Goal: Information Seeking & Learning: Learn about a topic

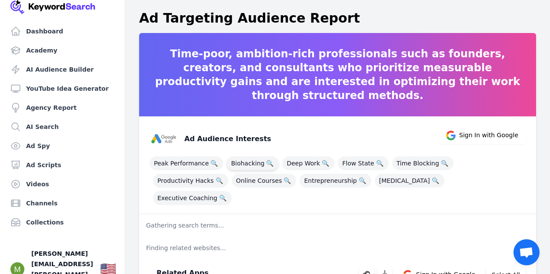
click at [248, 165] on span "Biohacking 🔍" at bounding box center [252, 163] width 52 height 14
click at [248, 161] on span "Biohacking 🔍" at bounding box center [252, 163] width 52 height 14
click at [266, 160] on span "🔍" at bounding box center [269, 163] width 11 height 12
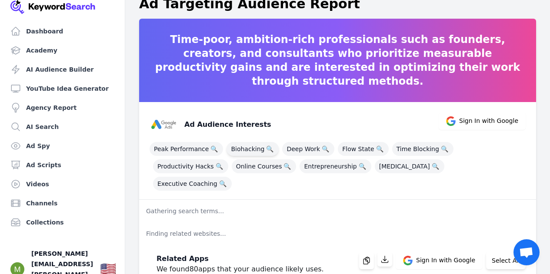
scroll to position [17, 0]
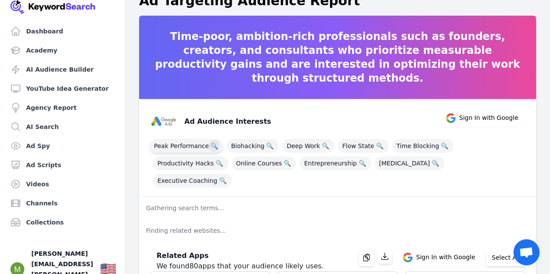
click at [212, 145] on span "🔍" at bounding box center [214, 146] width 11 height 12
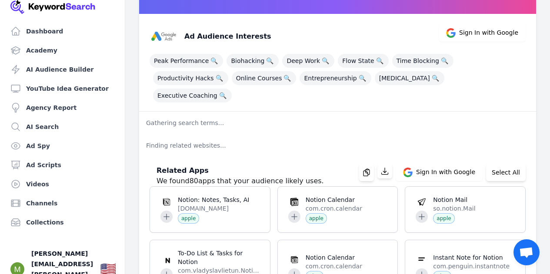
scroll to position [0, 0]
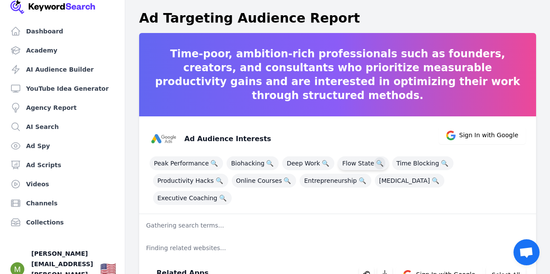
click at [375, 161] on span "🔍" at bounding box center [379, 163] width 11 height 12
click at [305, 160] on span "Deep Work 🔍" at bounding box center [308, 163] width 52 height 14
click at [320, 164] on span "🔍" at bounding box center [325, 163] width 11 height 12
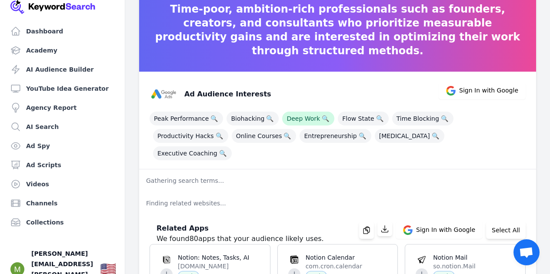
scroll to position [41, 0]
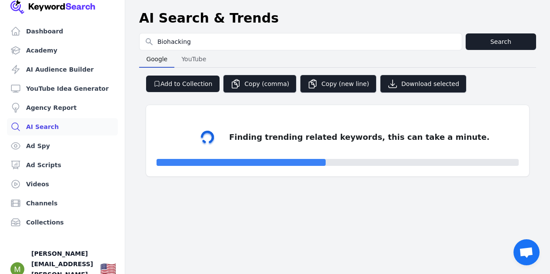
select select "50"
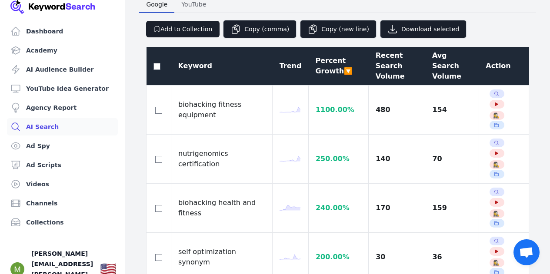
scroll to position [55, 0]
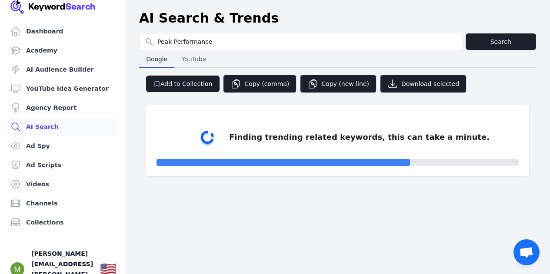
select select "50"
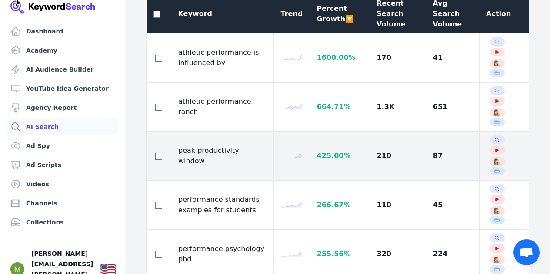
scroll to position [279, 0]
click at [240, 131] on td "peak productivity window" at bounding box center [222, 155] width 103 height 49
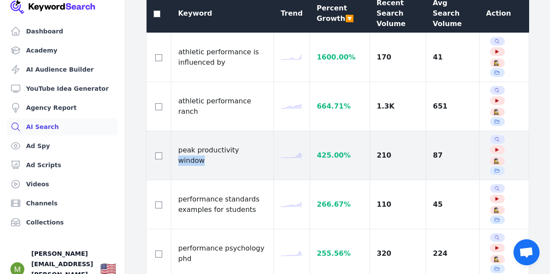
click at [240, 131] on td "peak productivity window" at bounding box center [222, 155] width 103 height 49
copy tr "peak productivity window"
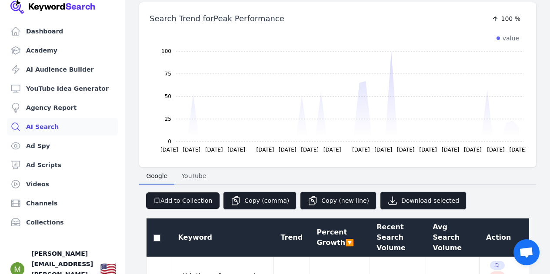
scroll to position [13, 0]
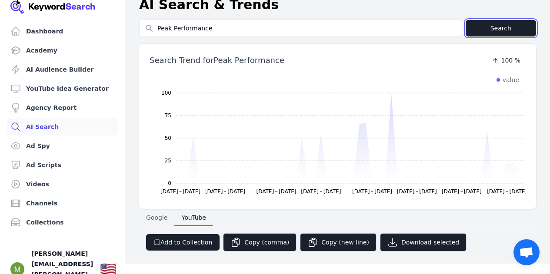
click at [504, 20] on button "Search" at bounding box center [500, 28] width 70 height 17
click at [163, 223] on span "Google" at bounding box center [157, 218] width 28 height 12
select select "50"
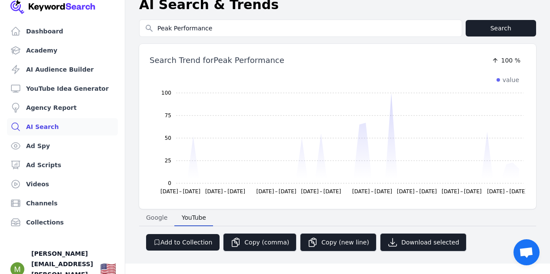
click at [160, 211] on button "Google Google" at bounding box center [156, 217] width 35 height 17
select select "50"
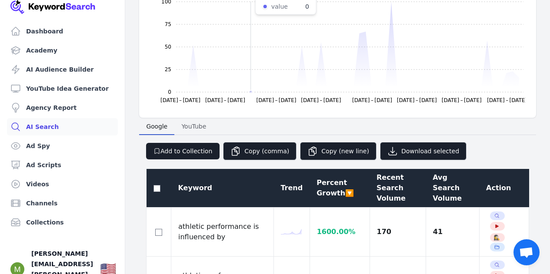
scroll to position [0, 0]
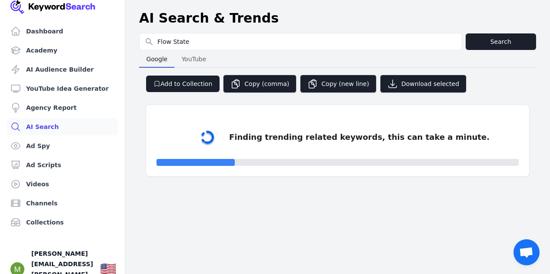
select select "50"
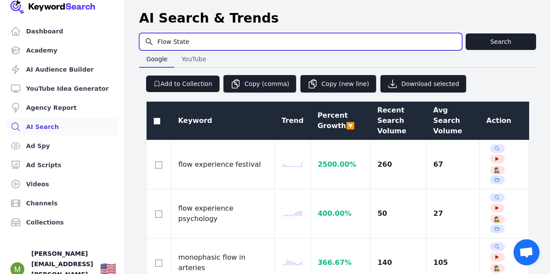
click at [160, 41] on input "Flow State" at bounding box center [301, 41] width 322 height 17
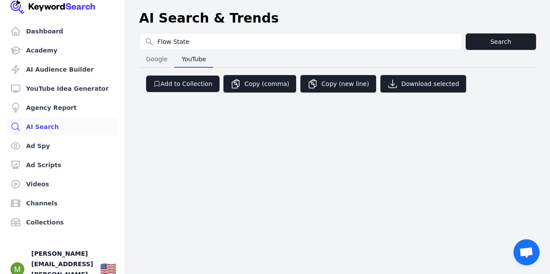
click at [190, 59] on span "YouTube" at bounding box center [193, 59] width 31 height 12
click at [169, 56] on button "Google Google" at bounding box center [156, 58] width 35 height 17
select select "50"
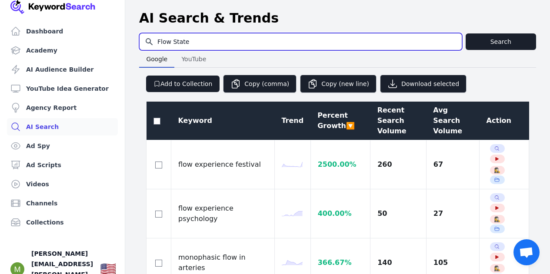
click at [160, 47] on input "Flow State" at bounding box center [301, 41] width 322 height 17
click at [218, 42] on input "How to get into flow State" at bounding box center [301, 41] width 322 height 17
type input "How to get into flow state"
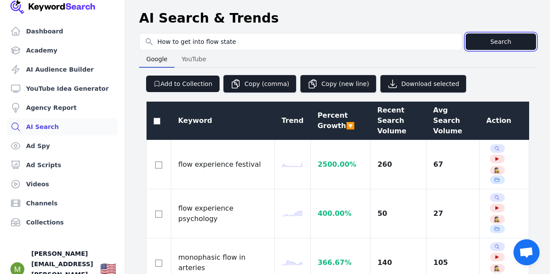
click at [484, 38] on button "Search" at bounding box center [500, 41] width 70 height 17
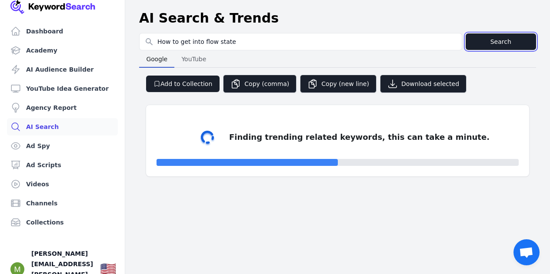
select select "50"
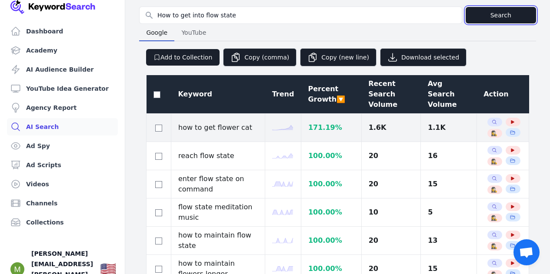
scroll to position [30, 0]
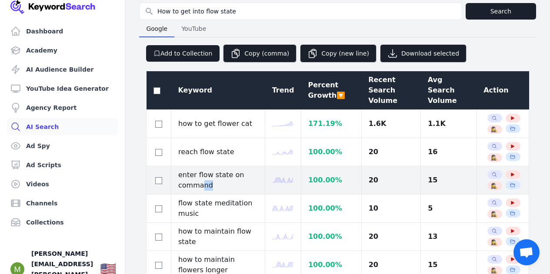
drag, startPoint x: 215, startPoint y: 175, endPoint x: 201, endPoint y: 176, distance: 13.9
click at [201, 176] on td "enter flow state on command" at bounding box center [218, 180] width 94 height 28
drag, startPoint x: 225, startPoint y: 164, endPoint x: 180, endPoint y: 169, distance: 45.0
click at [180, 169] on td "enter flow state on command" at bounding box center [218, 180] width 94 height 28
copy td "enter flow state"
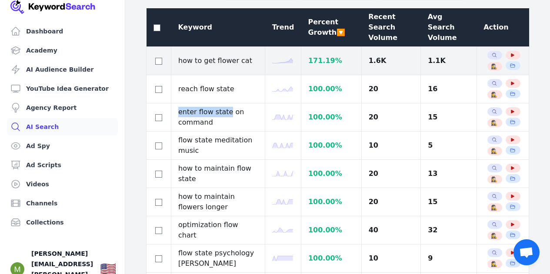
scroll to position [94, 0]
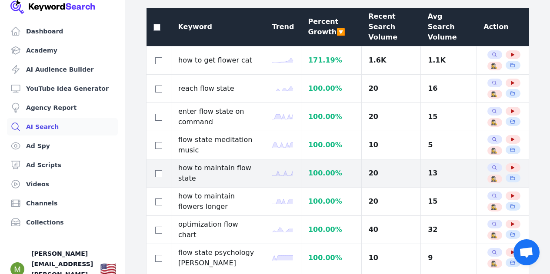
click at [226, 160] on td "how to maintain flow state" at bounding box center [218, 174] width 94 height 28
copy tr "how to maintain flow state"
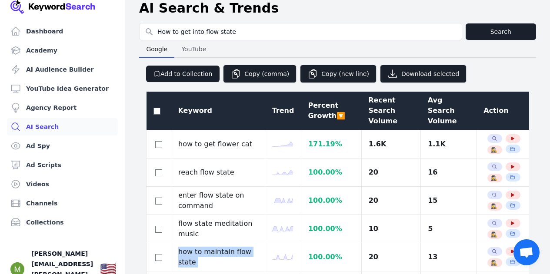
scroll to position [0, 0]
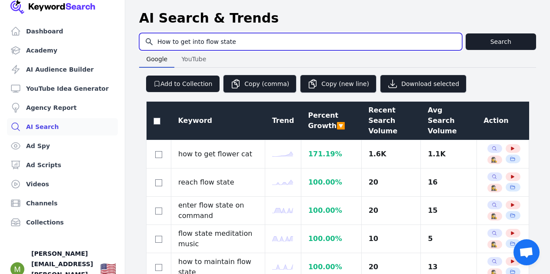
click at [229, 43] on input "How to get into flow state" at bounding box center [301, 41] width 322 height 17
type input "Dee"
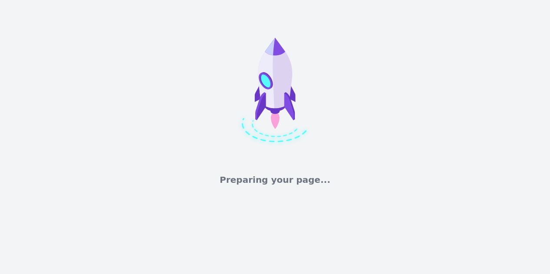
select select "50"
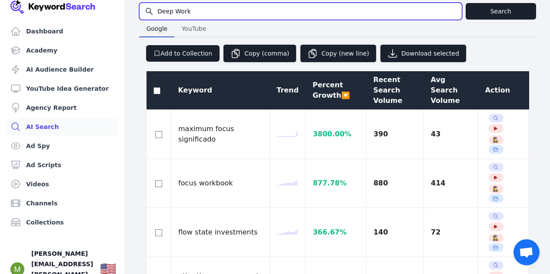
scroll to position [31, 0]
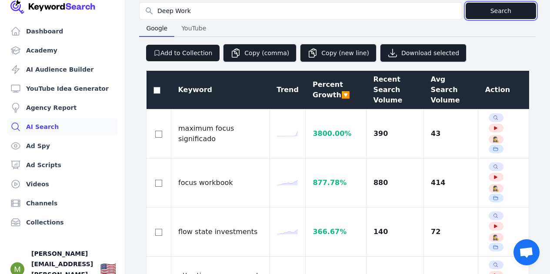
click at [499, 10] on button "Search" at bounding box center [500, 11] width 70 height 17
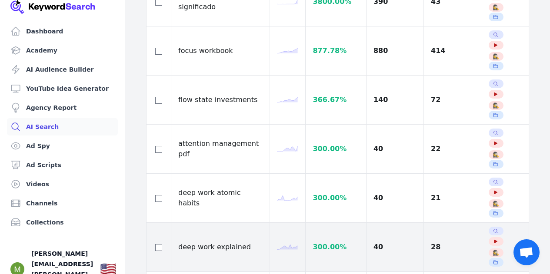
scroll to position [164, 0]
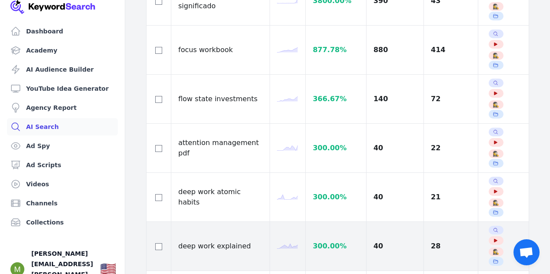
click at [231, 222] on td "deep work explained" at bounding box center [220, 246] width 99 height 49
copy tr "deep work explained"
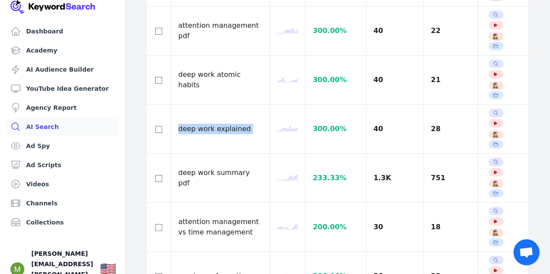
scroll to position [281, 0]
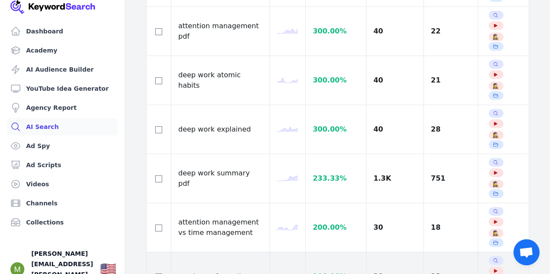
click at [224, 253] on td "maximum focus time" at bounding box center [220, 277] width 99 height 49
click at [217, 253] on td "maximum focus time" at bounding box center [220, 277] width 99 height 49
click at [226, 253] on td "maximum focus time" at bounding box center [220, 277] width 99 height 49
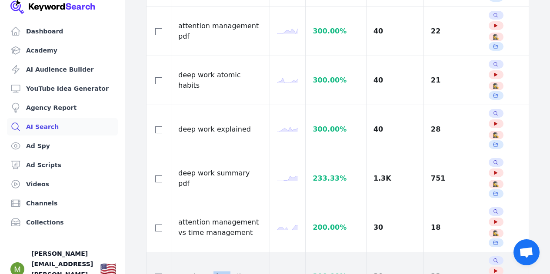
drag, startPoint x: 226, startPoint y: 96, endPoint x: 209, endPoint y: 96, distance: 17.0
click at [209, 253] on td "maximum focus time" at bounding box center [220, 277] width 99 height 49
click at [226, 253] on td "maximum focus time" at bounding box center [220, 277] width 99 height 49
drag, startPoint x: 229, startPoint y: 100, endPoint x: 175, endPoint y: 90, distance: 54.2
click at [175, 253] on td "maximum focus time" at bounding box center [220, 277] width 99 height 49
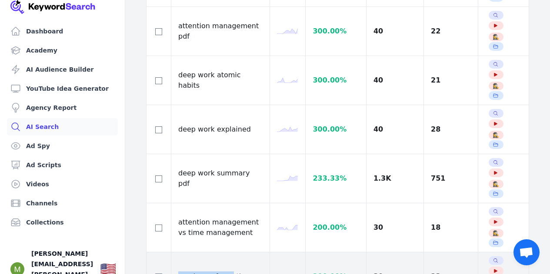
copy td "maximum focus"
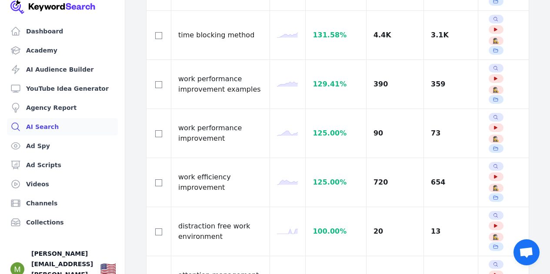
scroll to position [775, 0]
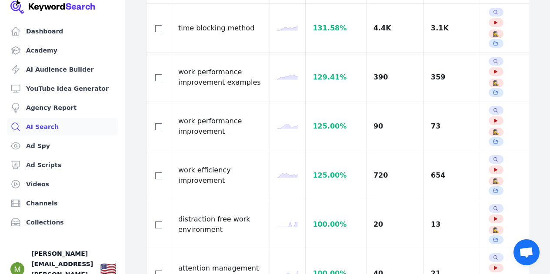
copy tr "maximum focus"
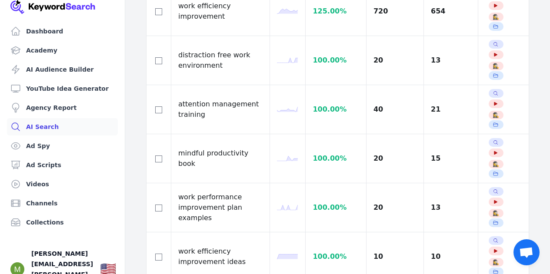
scroll to position [940, 0]
copy tr "profound work"
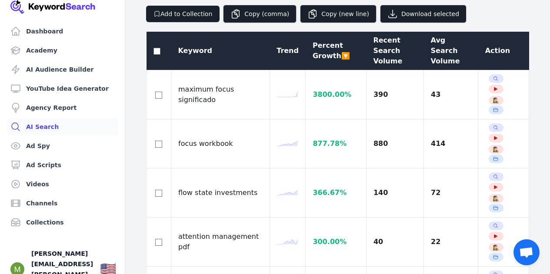
scroll to position [0, 0]
